Goal: Transaction & Acquisition: Purchase product/service

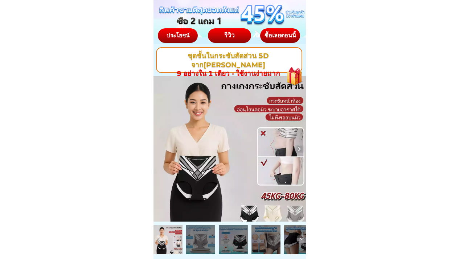
click at [265, 38] on div "ซื้อเลยตอนนี้" at bounding box center [280, 36] width 40 height 6
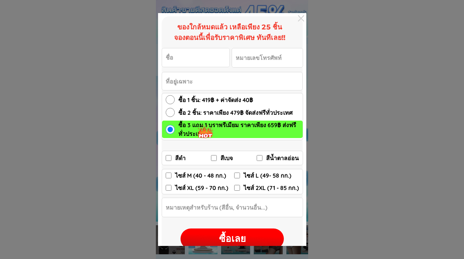
click at [304, 18] on div at bounding box center [301, 18] width 11 height 11
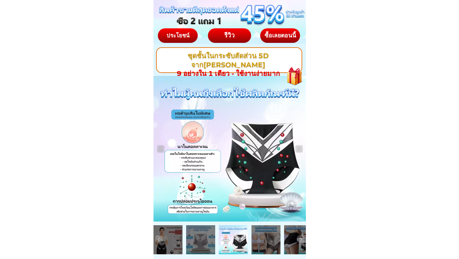
click at [296, 78] on div at bounding box center [294, 73] width 30 height 31
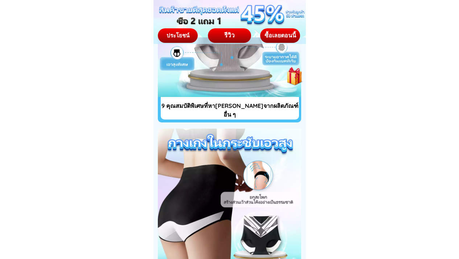
scroll to position [1836, 0]
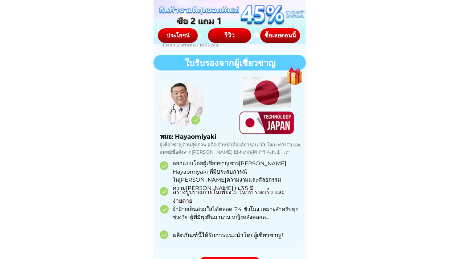
click at [295, 81] on div at bounding box center [294, 73] width 30 height 31
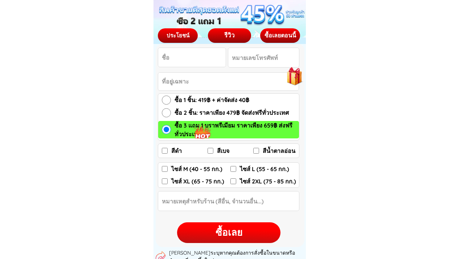
scroll to position [1125, 0]
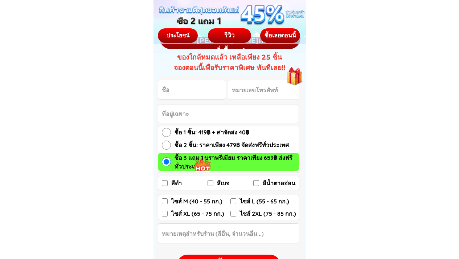
click at [169, 145] on input "ซื้อ 2 ชิ้น: ราคาเพียง 479฿ จัดส่งฟรีทั่วประเทศ" at bounding box center [166, 144] width 9 height 9
radio input "true"
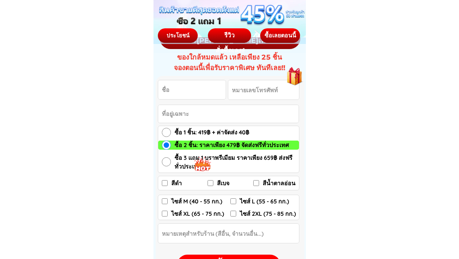
click at [166, 133] on input "ซื้อ 1 ชิ้น: 419฿ + ค่าจัดส่ง 40฿" at bounding box center [166, 132] width 9 height 9
radio input "true"
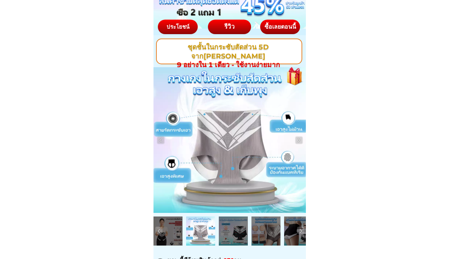
scroll to position [0, 0]
